Goal: Navigation & Orientation: Find specific page/section

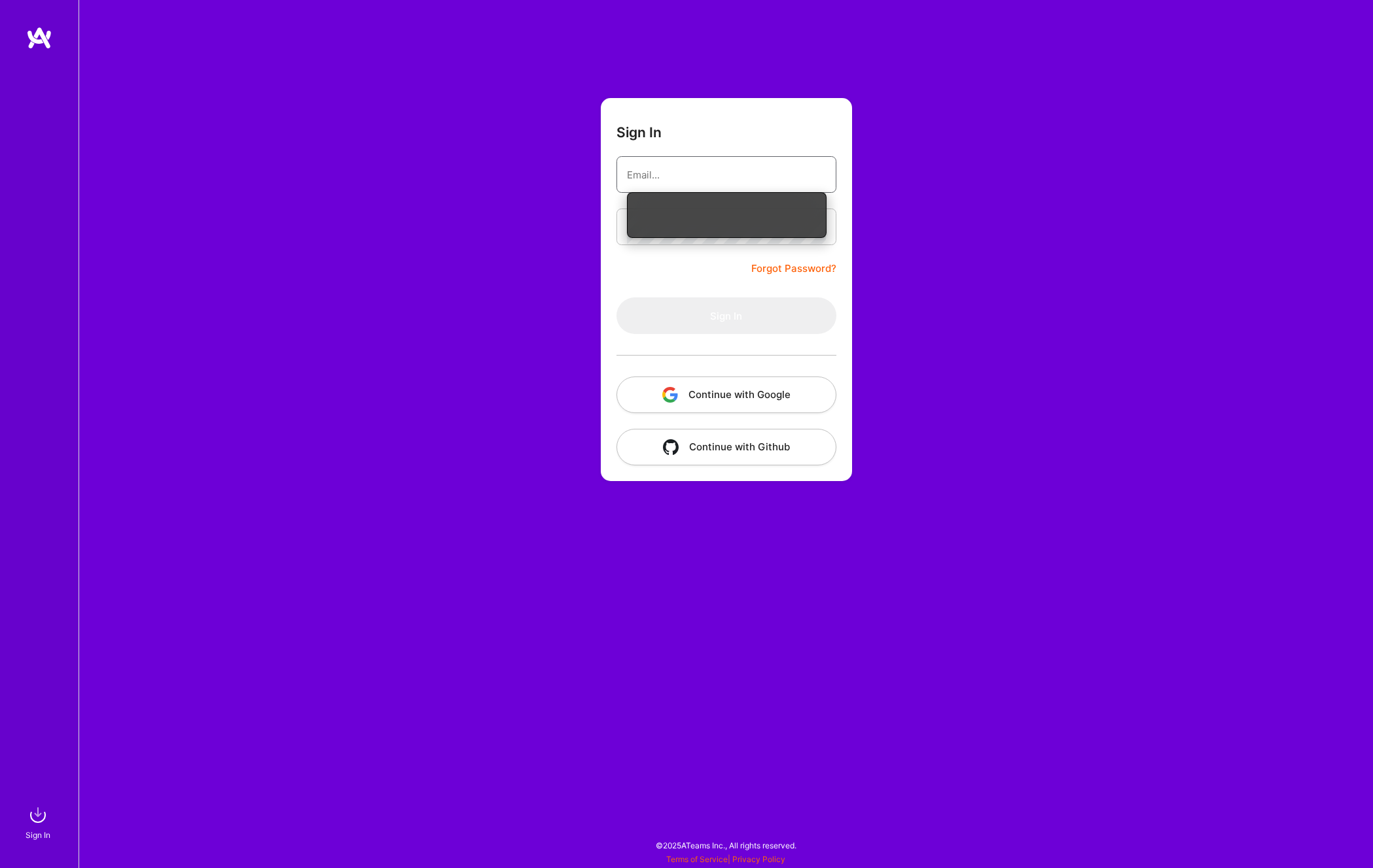
click at [826, 178] on nordpass-icon at bounding box center [826, 174] width 0 height 11
click at [874, 198] on div "Sign In Forgot Password? Sign In Continue with Google Continue with Github" at bounding box center [725, 434] width 1294 height 868
click at [740, 177] on input "email" at bounding box center [726, 174] width 199 height 33
click at [0, 862] on nordpass-autofill-portal at bounding box center [0, 862] width 0 height 0
type input "[EMAIL_ADDRESS][DOMAIN_NAME]"
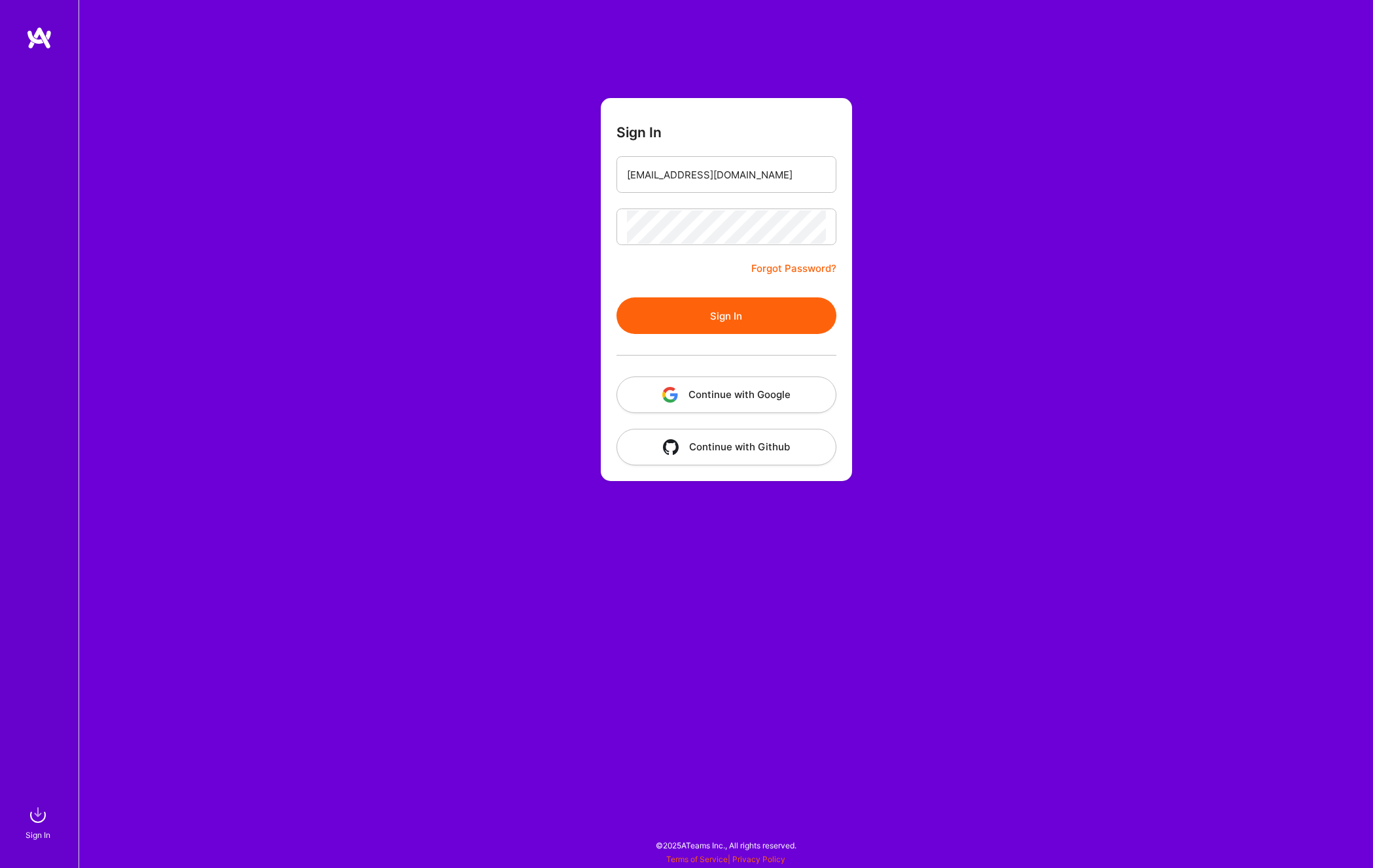
click at [723, 320] on button "Sign In" at bounding box center [726, 316] width 220 height 37
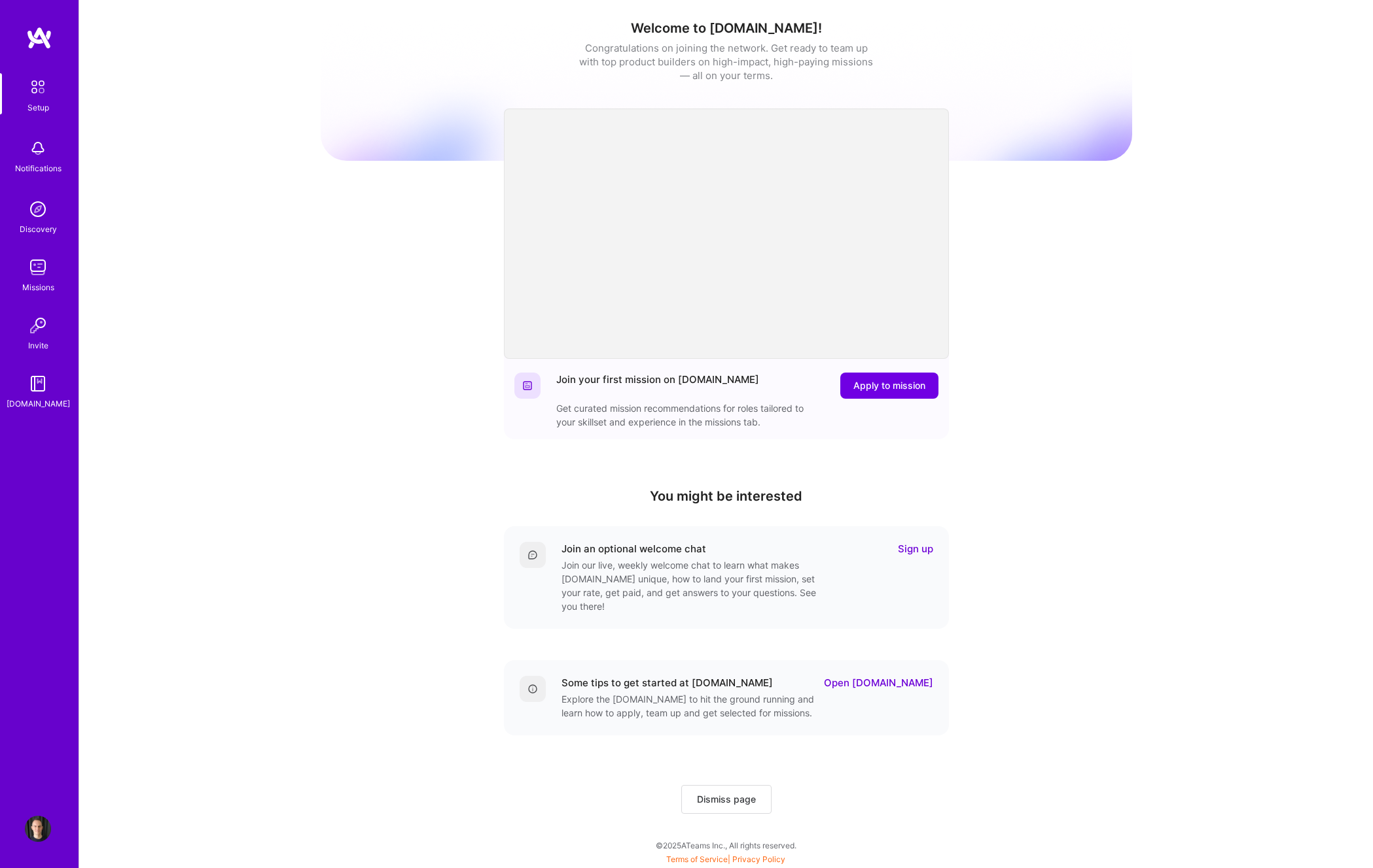
click at [38, 49] on img at bounding box center [39, 38] width 26 height 24
